Goal: Find specific page/section: Find specific page/section

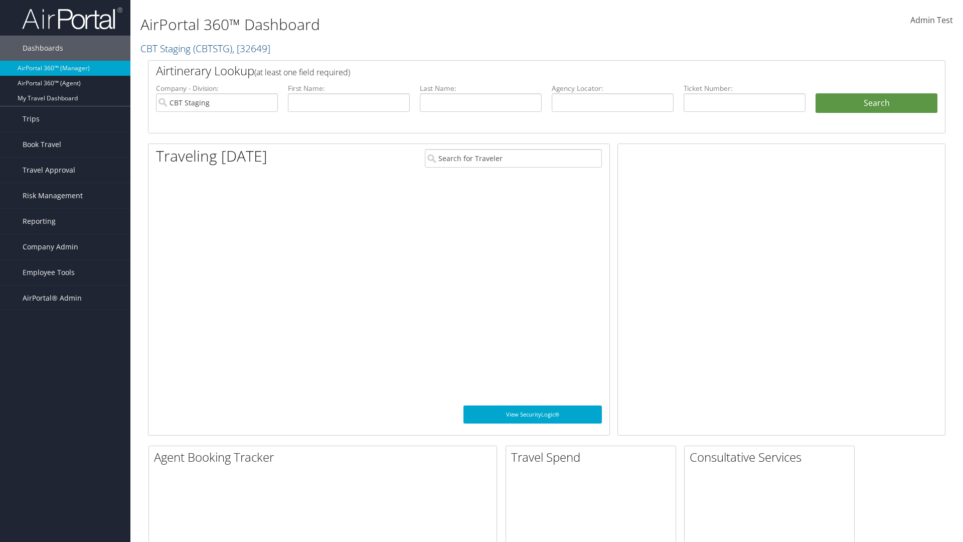
click at [65, 247] on span "Company Admin" at bounding box center [51, 246] width 56 height 25
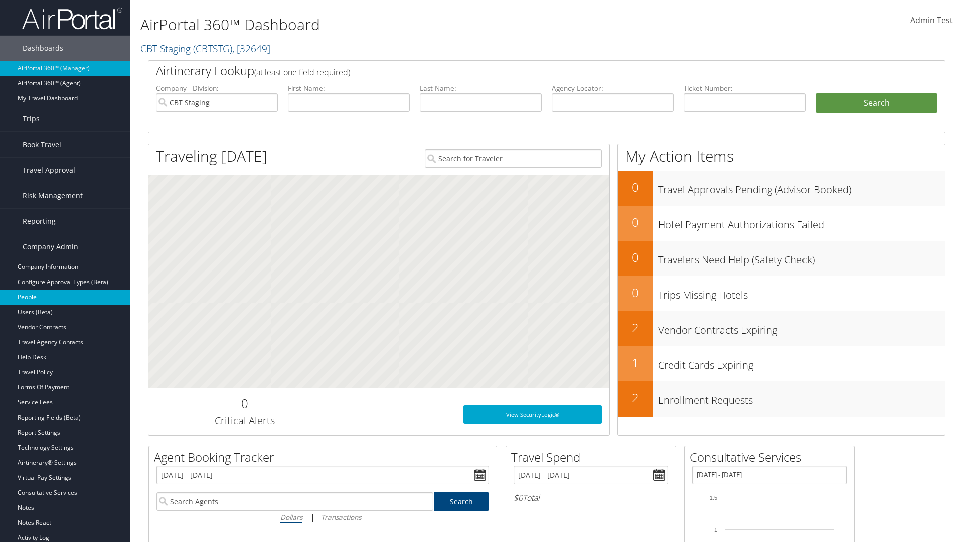
click at [65, 297] on link "People" at bounding box center [65, 296] width 130 height 15
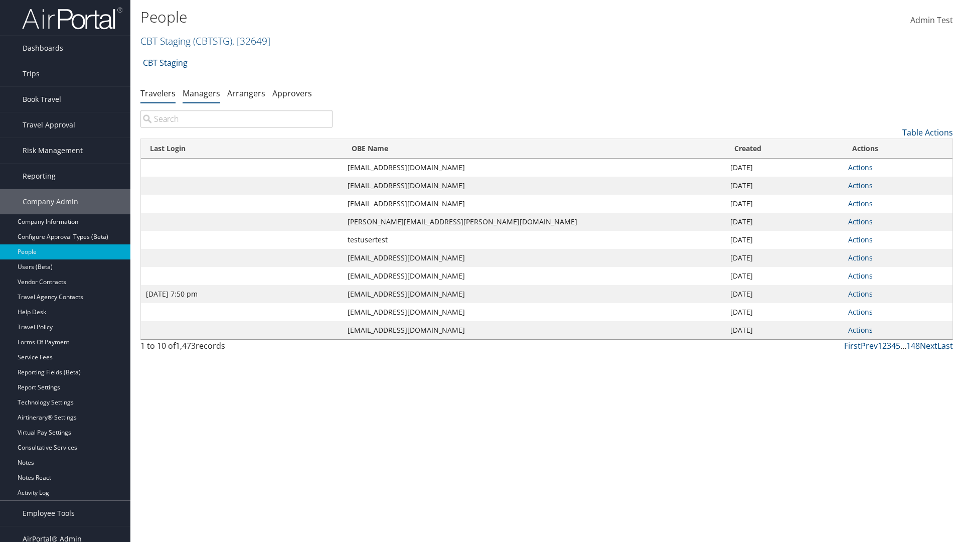
click at [201, 93] on link "Managers" at bounding box center [202, 93] width 38 height 11
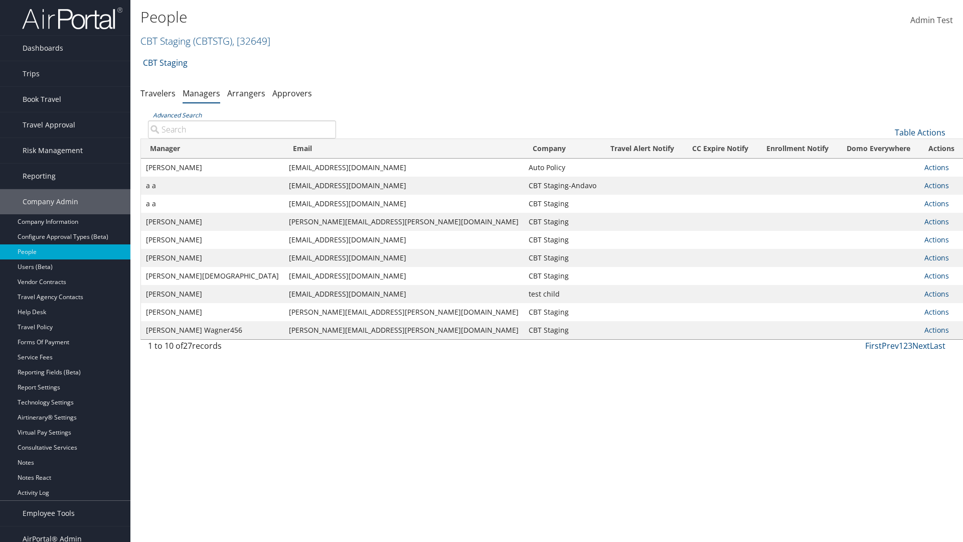
click at [242, 129] on input "Advanced Search" at bounding box center [242, 129] width 188 height 18
type input "[PERSON_NAME]"
click at [242, 129] on input "[PERSON_NAME]" at bounding box center [242, 129] width 188 height 18
type input "Non-existing Name"
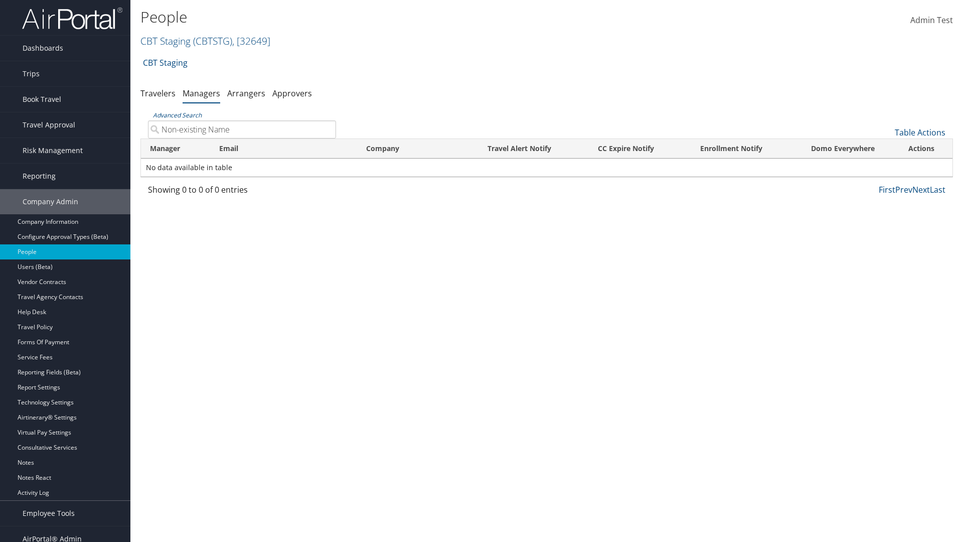
click at [242, 129] on input "Non-existing Name" at bounding box center [242, 129] width 188 height 18
type input "[EMAIL_ADDRESS][DOMAIN_NAME]"
